Goal: Find specific page/section: Find specific page/section

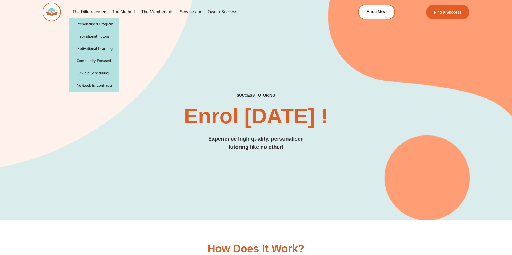
click at [97, 13] on link "The Difference" at bounding box center [89, 12] width 40 height 12
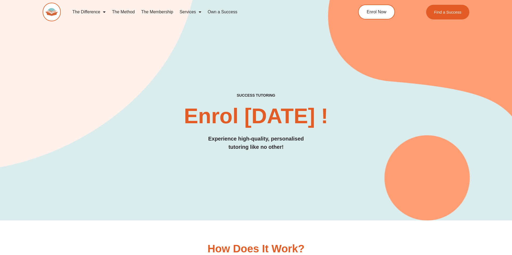
click at [97, 13] on link "The Difference" at bounding box center [89, 12] width 40 height 12
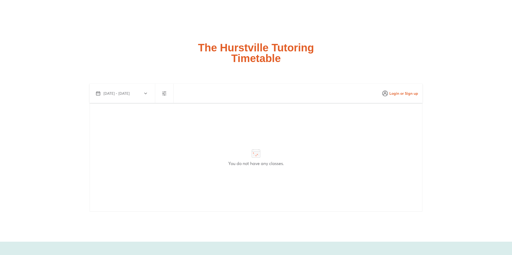
scroll to position [1437, 0]
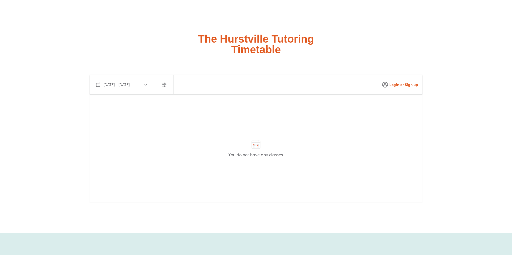
drag, startPoint x: 195, startPoint y: 37, endPoint x: 295, endPoint y: 49, distance: 101.0
click at [295, 50] on div "The Hurstville Tutoring Timetable" at bounding box center [256, 44] width 426 height 21
copy h2 "The Hurstville Tutoring Timetable"
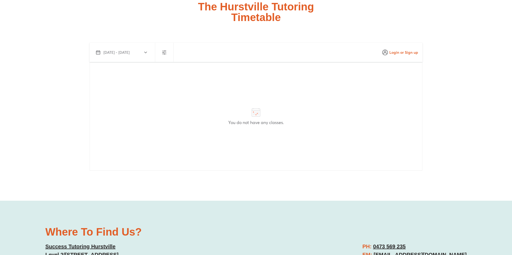
scroll to position [1471, 0]
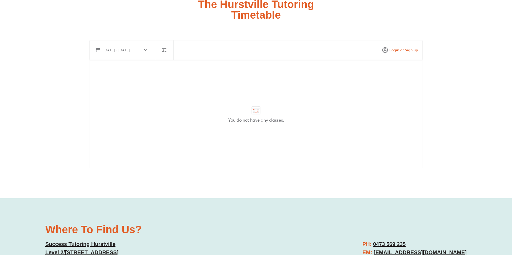
click at [163, 43] on div at bounding box center [164, 50] width 18 height 19
click at [163, 47] on icon "button" at bounding box center [164, 50] width 6 height 6
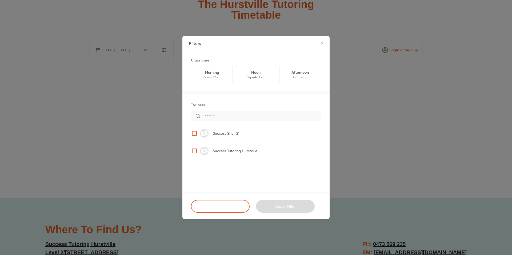
click at [239, 133] on p "Success Shell 21" at bounding box center [226, 133] width 27 height 5
click at [277, 204] on span "Apply Filter" at bounding box center [285, 206] width 45 height 5
